Goal: Find specific page/section: Find specific page/section

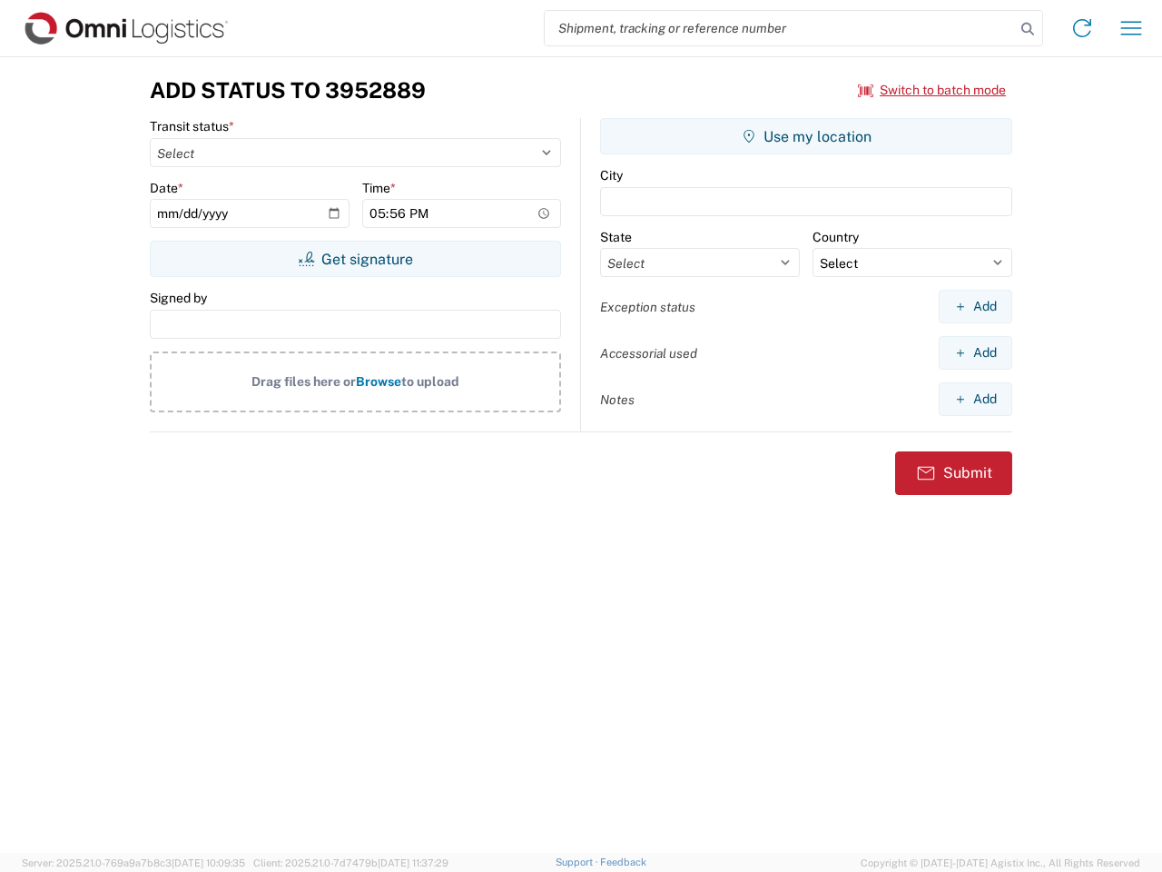
click at [780, 28] on input "search" at bounding box center [780, 28] width 470 height 35
click at [1028, 29] on icon at bounding box center [1027, 28] width 25 height 25
click at [1082, 28] on icon at bounding box center [1082, 28] width 29 height 29
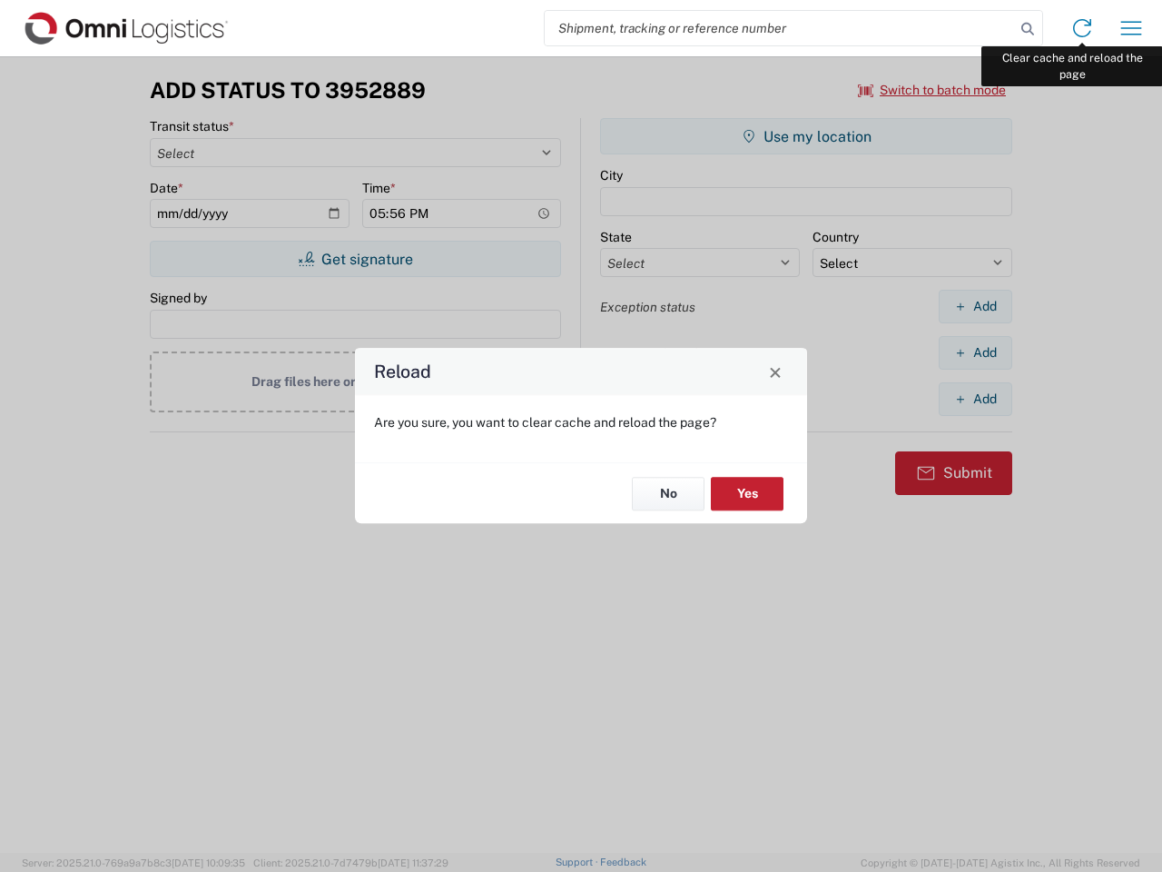
click at [1132, 28] on div "Reload Are you sure, you want to clear cache and reload the page? No Yes" at bounding box center [581, 436] width 1162 height 872
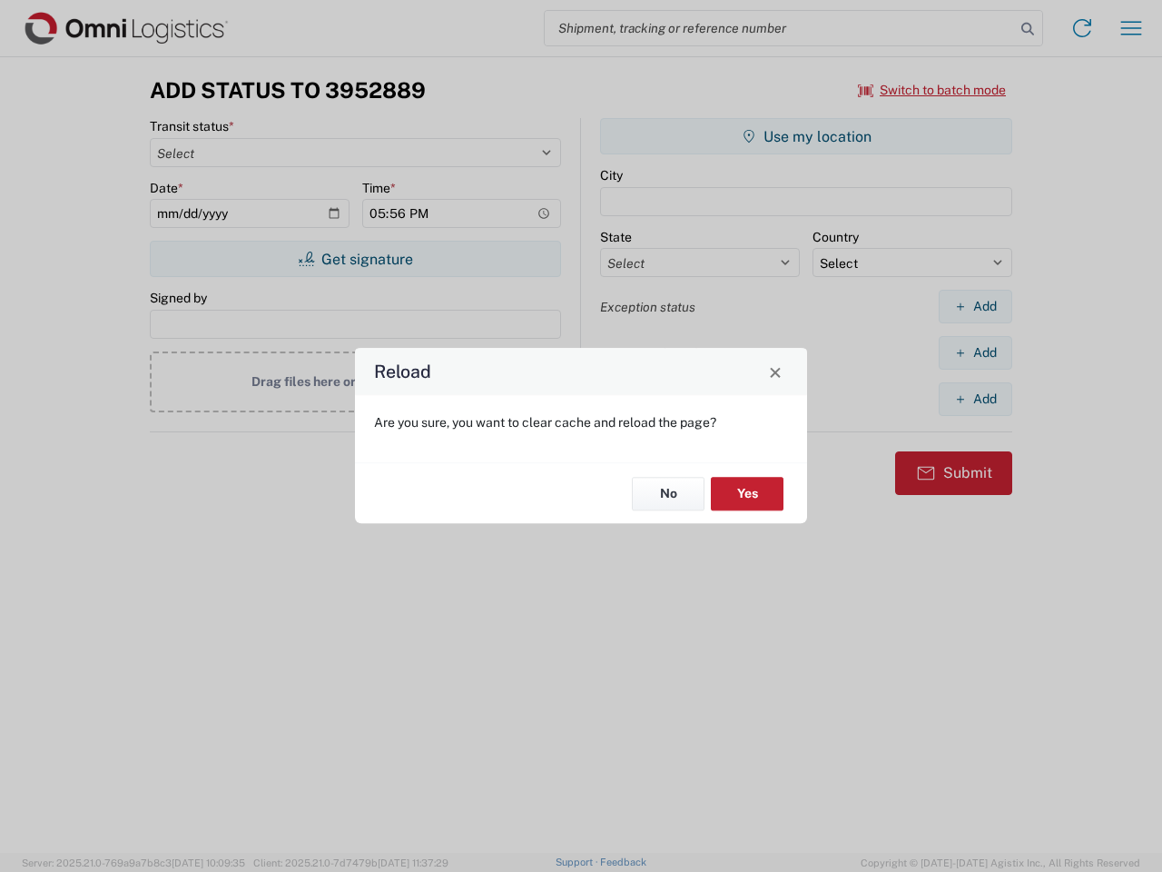
click at [933, 90] on div "Reload Are you sure, you want to clear cache and reload the page? No Yes" at bounding box center [581, 436] width 1162 height 872
click at [355, 259] on div "Reload Are you sure, you want to clear cache and reload the page? No Yes" at bounding box center [581, 436] width 1162 height 872
click at [806, 136] on div "Reload Are you sure, you want to clear cache and reload the page? No Yes" at bounding box center [581, 436] width 1162 height 872
click at [975, 306] on div "Reload Are you sure, you want to clear cache and reload the page? No Yes" at bounding box center [581, 436] width 1162 height 872
click at [975, 352] on div "Reload Are you sure, you want to clear cache and reload the page? No Yes" at bounding box center [581, 436] width 1162 height 872
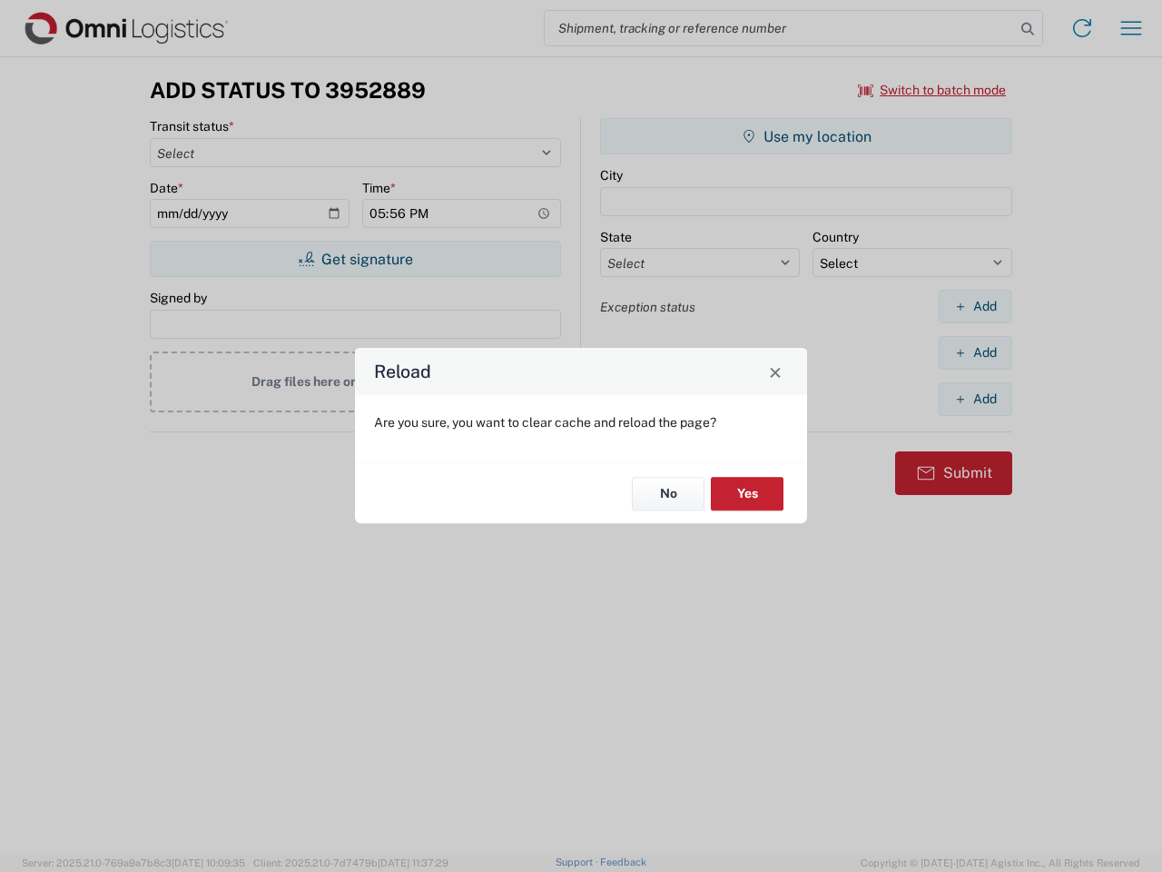
click at [975, 399] on div "Reload Are you sure, you want to clear cache and reload the page? No Yes" at bounding box center [581, 436] width 1162 height 872
